Goal: Task Accomplishment & Management: Use online tool/utility

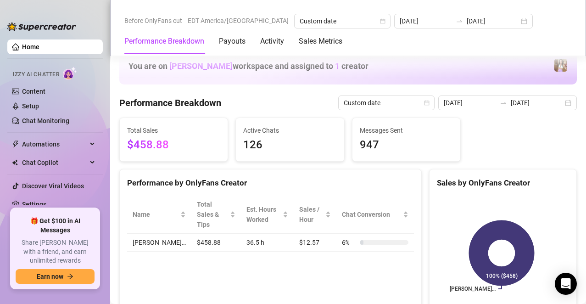
scroll to position [826, 0]
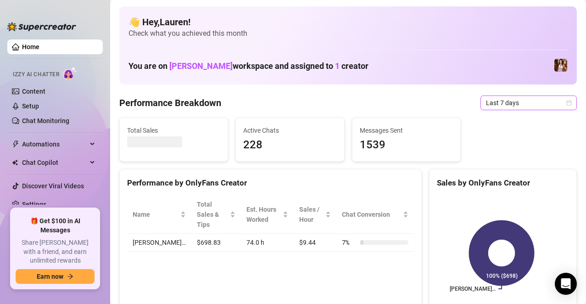
click at [554, 107] on span "Last 7 days" at bounding box center [528, 103] width 85 height 14
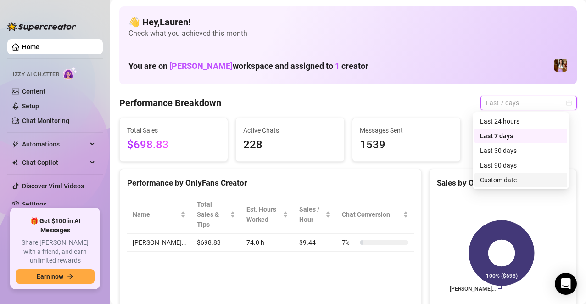
click at [519, 180] on div "Custom date" at bounding box center [521, 180] width 82 height 10
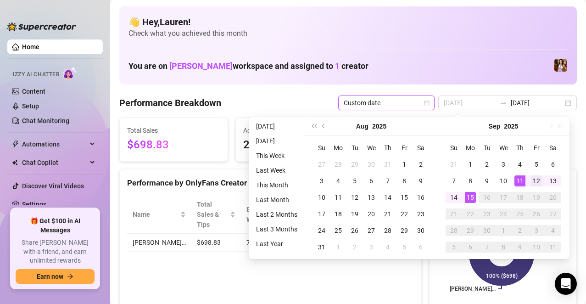
type input "[DATE]"
click at [541, 182] on div "12" at bounding box center [536, 180] width 11 height 11
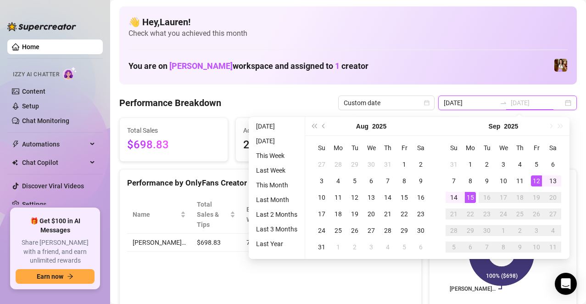
type input "[DATE]"
click at [469, 198] on div "15" at bounding box center [470, 197] width 11 height 11
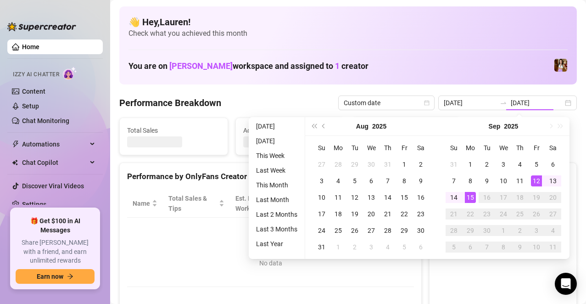
type input "[DATE]"
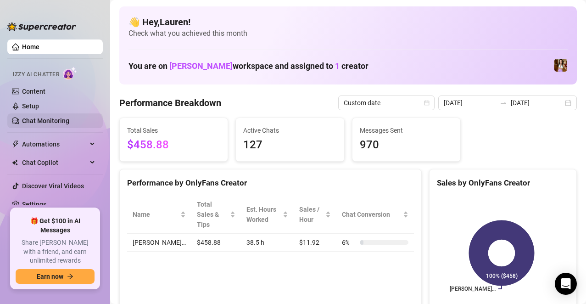
click at [35, 124] on link "Chat Monitoring" at bounding box center [45, 120] width 47 height 7
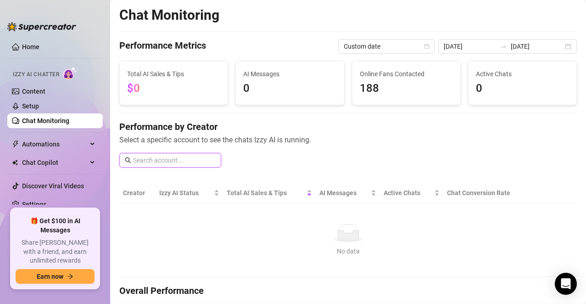
click at [180, 160] on input "text" at bounding box center [174, 160] width 83 height 10
type input "[PERSON_NAME]"
click at [35, 43] on link "Home" at bounding box center [30, 46] width 17 height 7
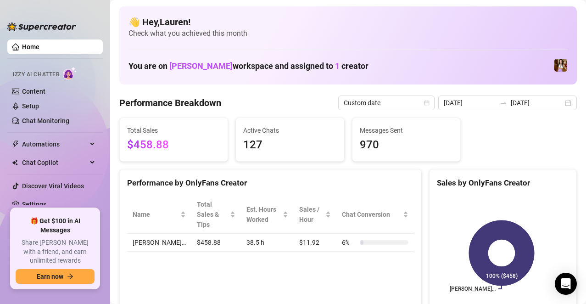
drag, startPoint x: 223, startPoint y: 65, endPoint x: 172, endPoint y: 65, distance: 50.9
click at [172, 65] on span "[PERSON_NAME]" at bounding box center [200, 66] width 63 height 10
copy span "[PERSON_NAME]"
click at [39, 117] on link "Chat Monitoring" at bounding box center [45, 120] width 47 height 7
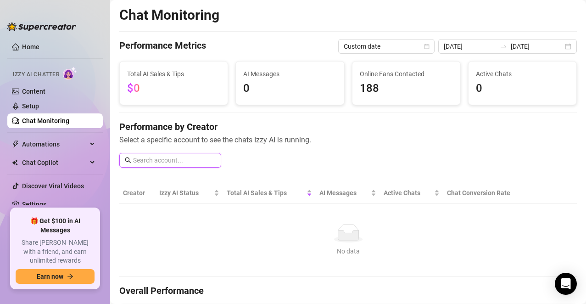
click at [151, 163] on input "text" at bounding box center [174, 160] width 83 height 10
click at [127, 158] on icon "search" at bounding box center [128, 160] width 6 height 6
click at [166, 162] on input "[PERSON_NAME]" at bounding box center [174, 160] width 83 height 10
type input "e"
paste input "[PERSON_NAME]"
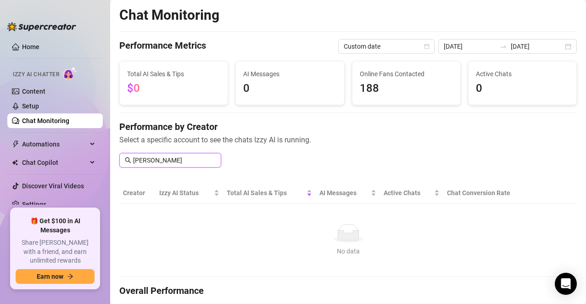
type input "[PERSON_NAME]"
click at [24, 95] on link "Content" at bounding box center [33, 91] width 23 height 7
